Goal: Task Accomplishment & Management: Use online tool/utility

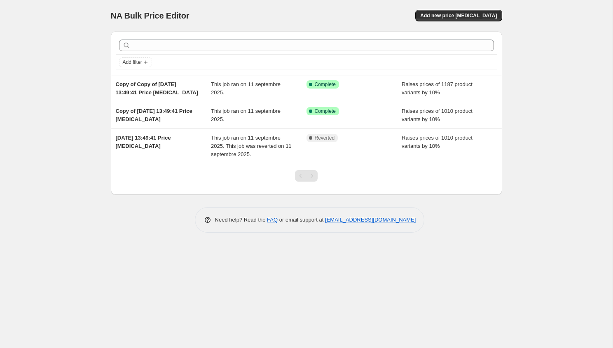
click at [540, 123] on div "NA Bulk Price Editor. This page is ready NA Bulk Price Editor Add new price cha…" at bounding box center [306, 174] width 613 height 348
